Goal: Find contact information: Obtain details needed to contact an individual or organization

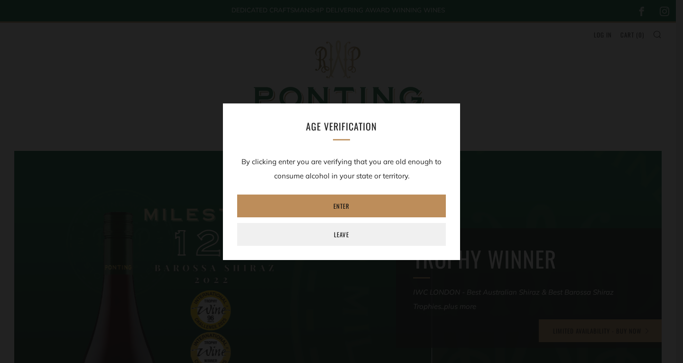
click at [350, 204] on link "Enter" at bounding box center [341, 205] width 209 height 23
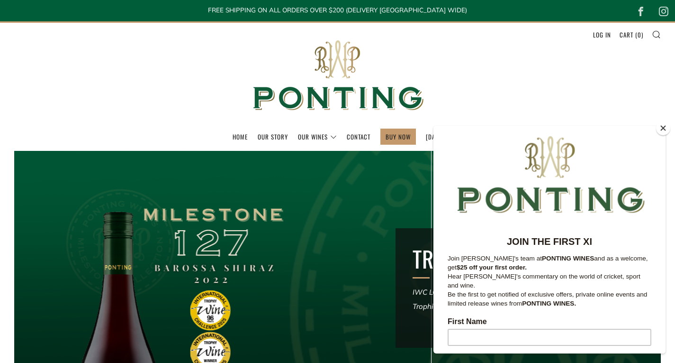
click at [662, 129] on button "Close" at bounding box center [663, 128] width 14 height 14
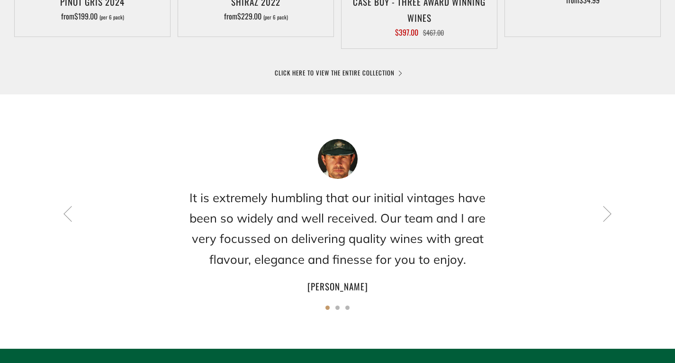
scroll to position [689, 0]
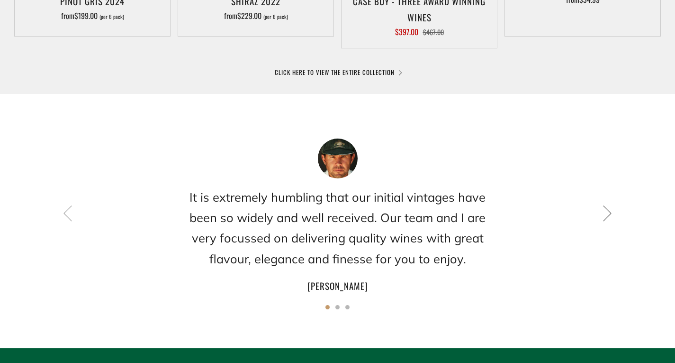
click at [604, 212] on icon at bounding box center [608, 213] width 16 height 16
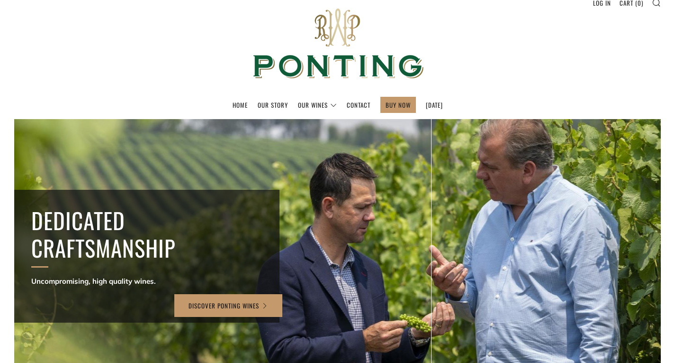
scroll to position [32, 0]
click at [350, 103] on link "Contact" at bounding box center [359, 104] width 24 height 15
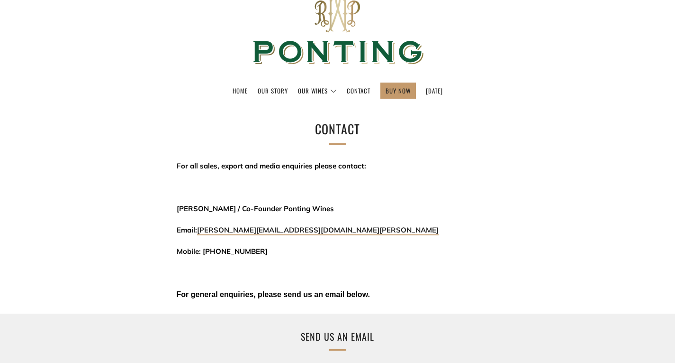
scroll to position [45, 0]
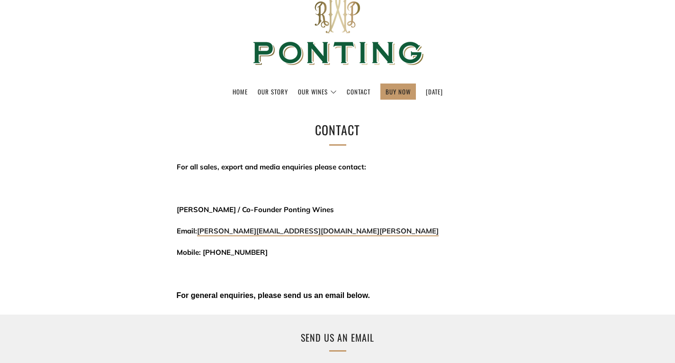
click at [348, 91] on link "Contact" at bounding box center [359, 91] width 24 height 15
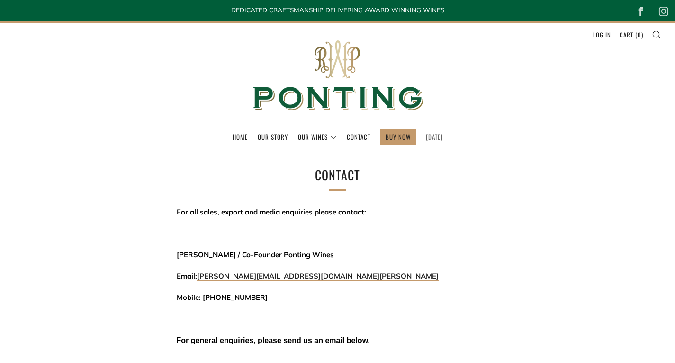
click at [441, 134] on link "[DATE]" at bounding box center [434, 136] width 17 height 15
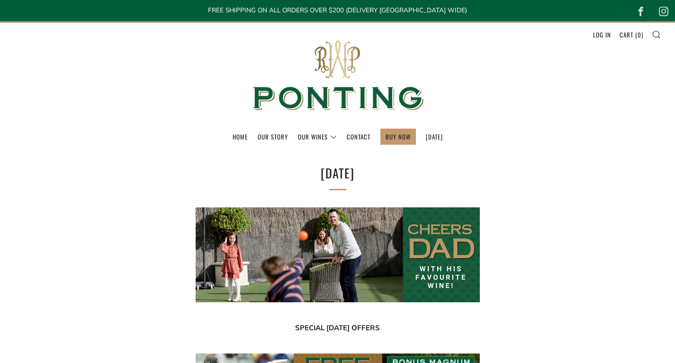
select select "best-selling"
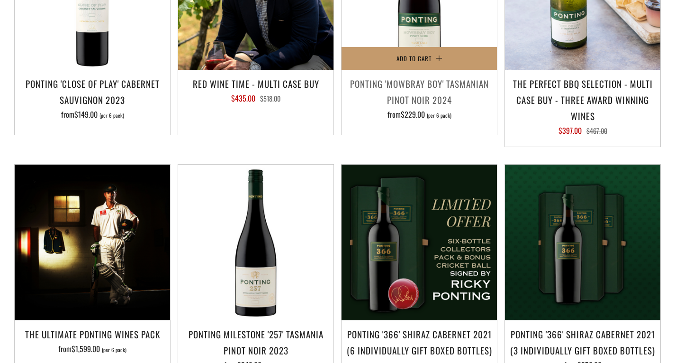
scroll to position [1023, 0]
